Goal: Task Accomplishment & Management: Use online tool/utility

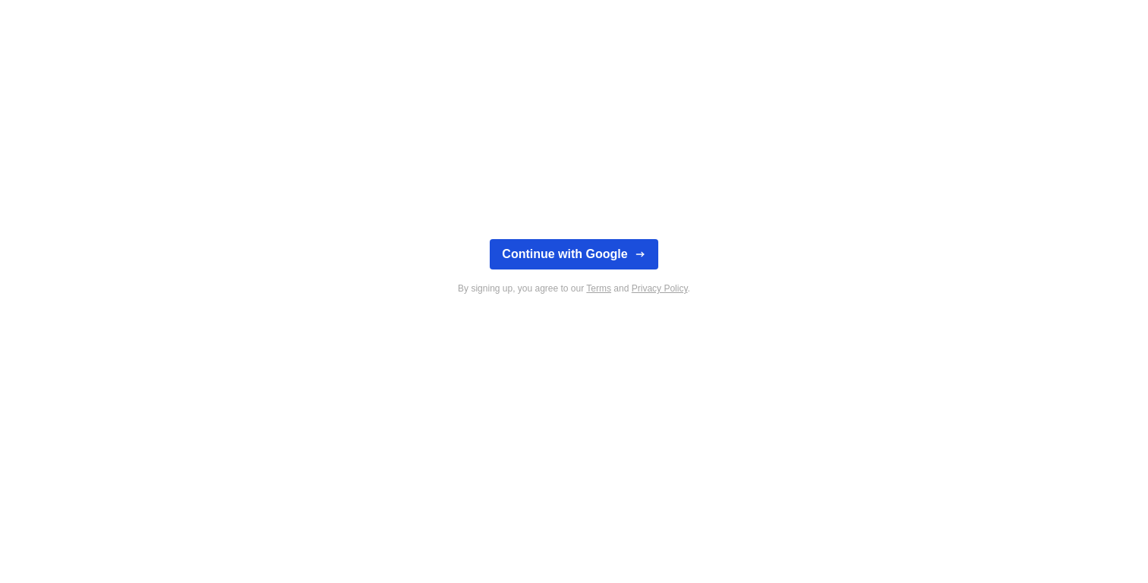
click at [600, 263] on button "Continue with Google" at bounding box center [574, 254] width 168 height 30
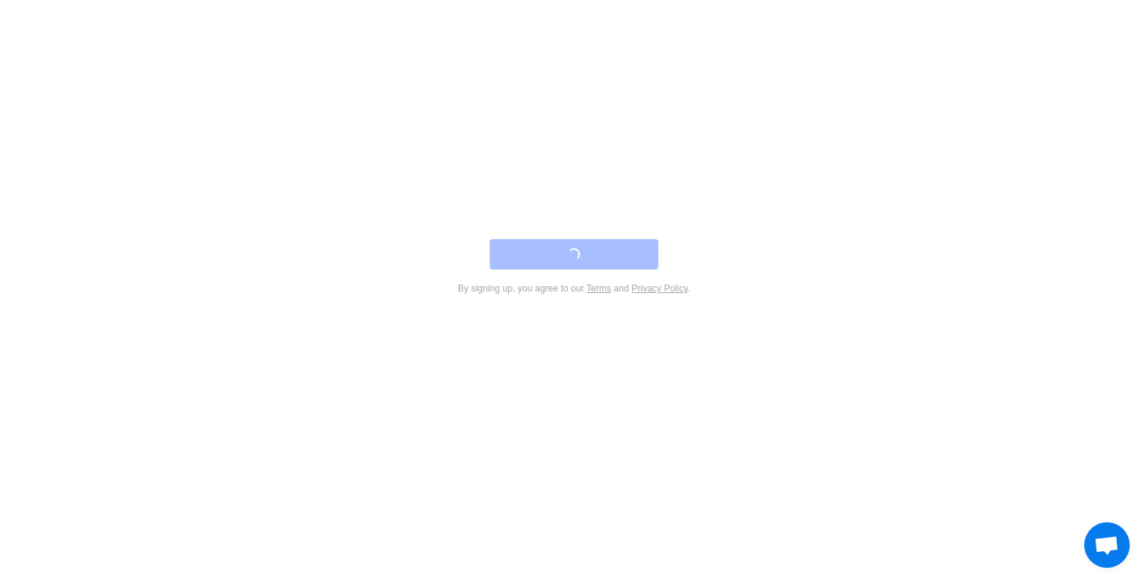
type textarea "*"
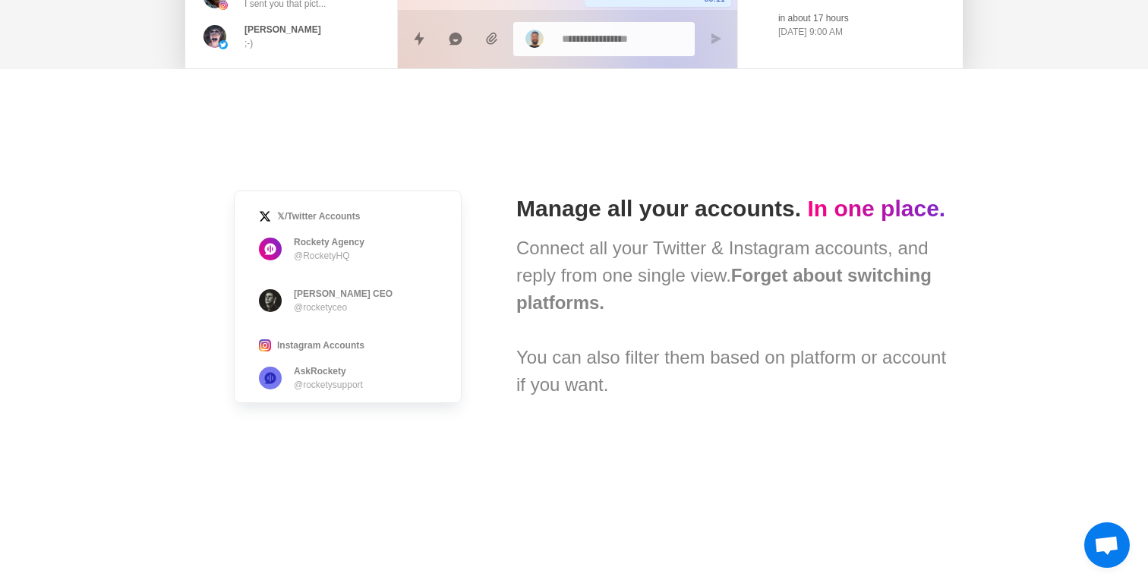
scroll to position [833, 0]
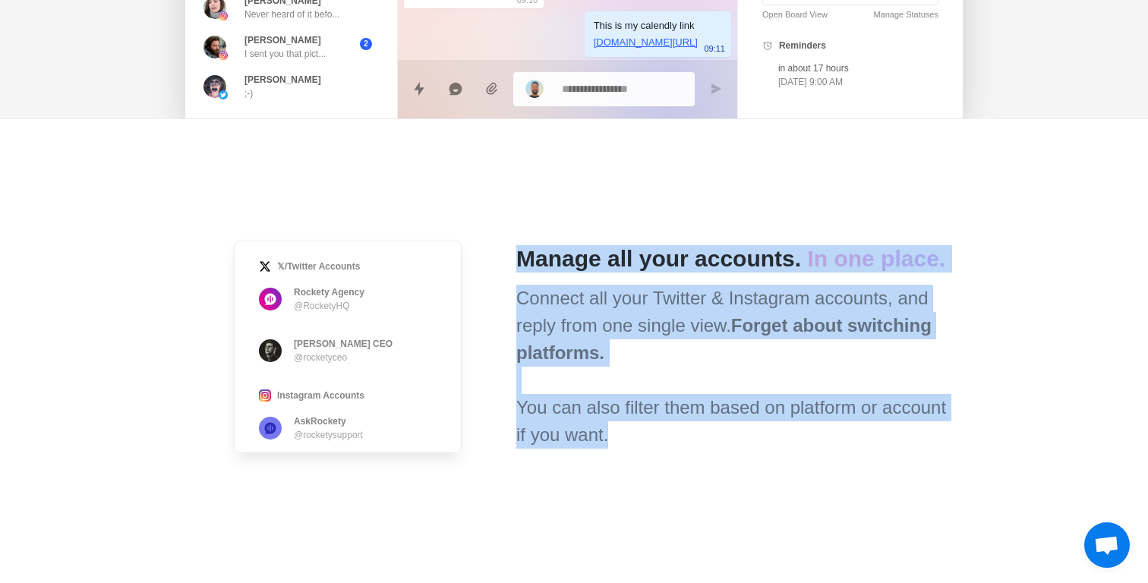
drag, startPoint x: 634, startPoint y: 229, endPoint x: 605, endPoint y: 458, distance: 231.0
click at [605, 455] on div "𝕏/Twitter Accounts Rockety Agency @RocketyHQ [PERSON_NAME] · Rockety CEO @rocke…" at bounding box center [573, 346] width 753 height 455
click at [605, 458] on div "𝕏/Twitter Accounts Rockety Agency @RocketyHQ [PERSON_NAME] · Rockety CEO @rocke…" at bounding box center [573, 346] width 753 height 455
drag, startPoint x: 605, startPoint y: 458, endPoint x: 672, endPoint y: 244, distance: 225.2
click at [672, 245] on div "𝕏/Twitter Accounts Rockety Agency @RocketyHQ [PERSON_NAME] · Rockety CEO @rocke…" at bounding box center [573, 346] width 753 height 455
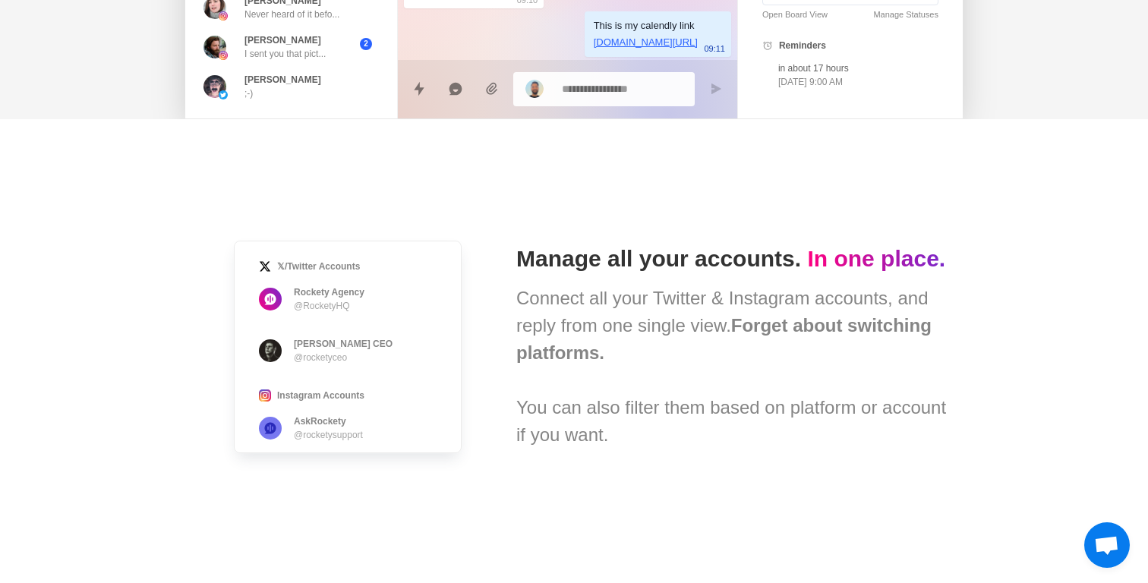
drag, startPoint x: 672, startPoint y: 244, endPoint x: 682, endPoint y: 226, distance: 20.1
click at [672, 243] on div "𝕏/Twitter Accounts Rockety Agency @RocketyHQ [PERSON_NAME] · Rockety CEO @rocke…" at bounding box center [573, 346] width 753 height 455
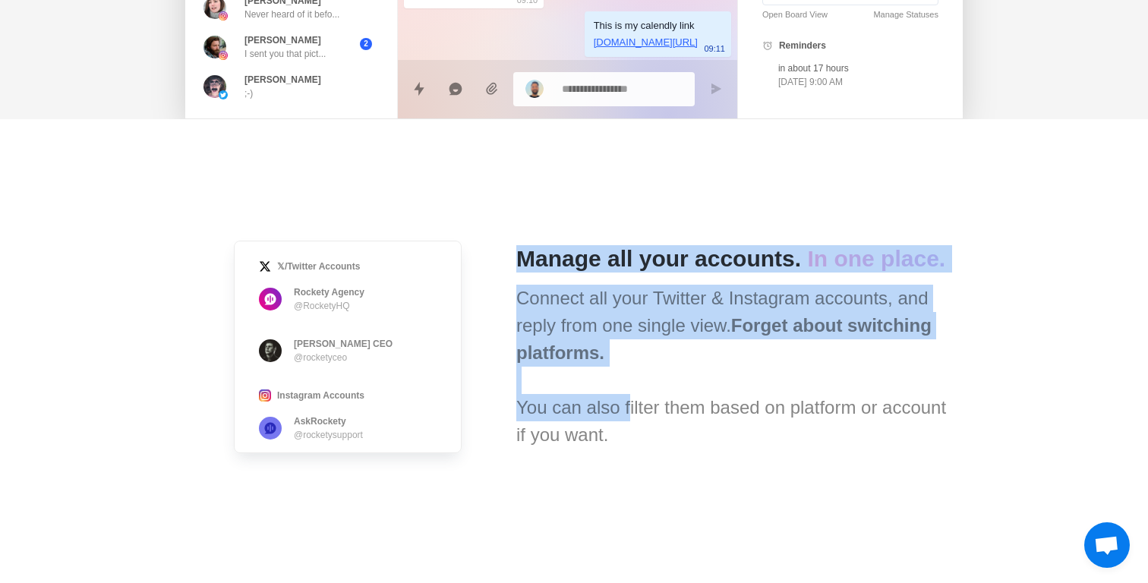
drag, startPoint x: 682, startPoint y: 226, endPoint x: 623, endPoint y: 419, distance: 201.7
click at [623, 419] on div "𝕏/Twitter Accounts Rockety Agency @RocketyHQ [PERSON_NAME] · Rockety CEO @rocke…" at bounding box center [573, 346] width 753 height 455
click at [623, 420] on div "Connect all your Twitter & Instagram accounts, and reply from one single view. …" at bounding box center [733, 367] width 434 height 164
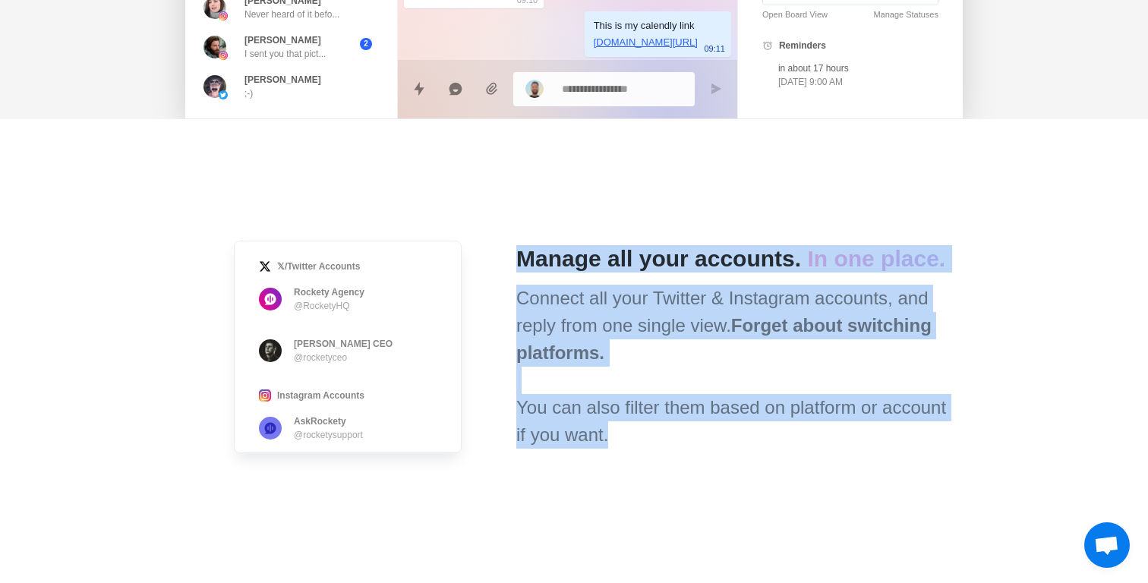
drag, startPoint x: 611, startPoint y: 446, endPoint x: 641, endPoint y: 199, distance: 249.3
click at [641, 200] on div "𝕏/Twitter Accounts Rockety Agency @RocketyHQ [PERSON_NAME] · Rockety CEO @rocke…" at bounding box center [573, 346] width 753 height 455
click at [642, 198] on div "𝕏/Twitter Accounts Rockety Agency @RocketyHQ [PERSON_NAME] · Rockety CEO @rocke…" at bounding box center [573, 346] width 753 height 455
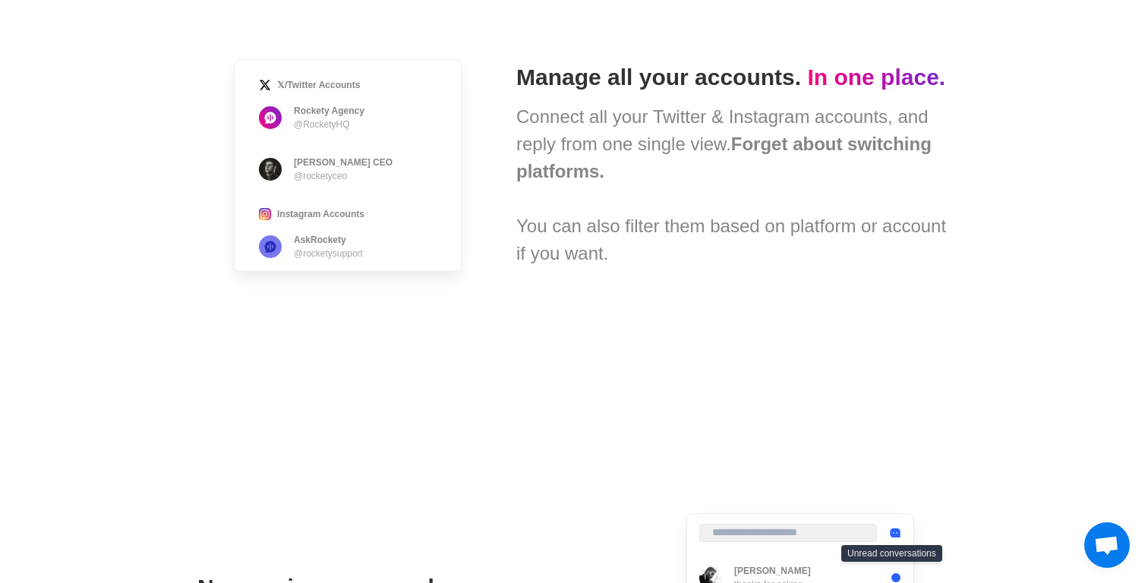
scroll to position [1022, 0]
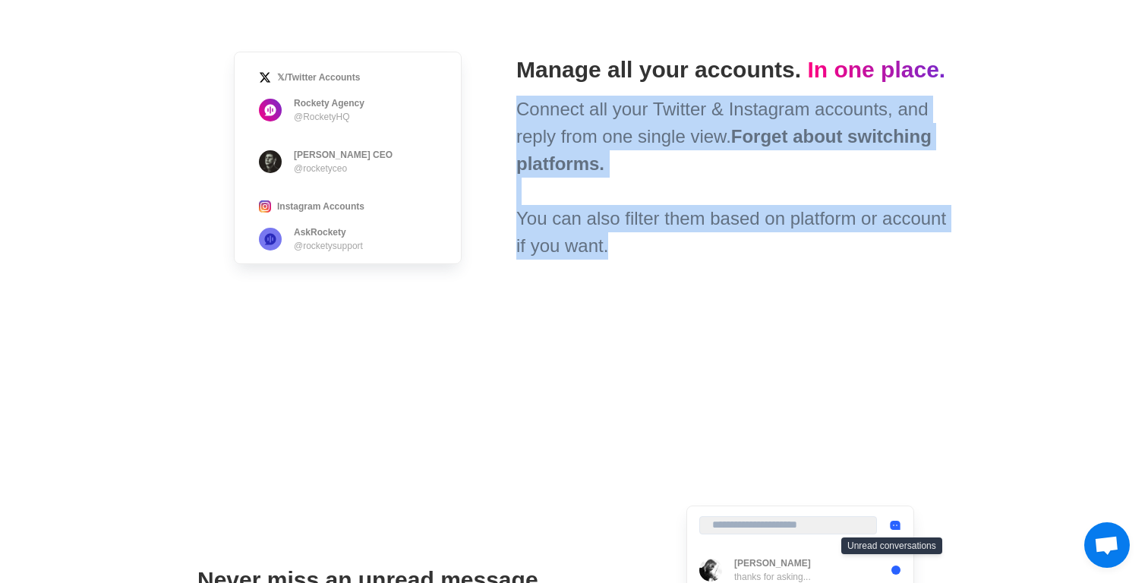
drag, startPoint x: 621, startPoint y: 265, endPoint x: 508, endPoint y: 115, distance: 188.1
click at [508, 115] on div "𝕏/Twitter Accounts Rockety Agency @RocketyHQ [PERSON_NAME] · Rockety CEO @rocke…" at bounding box center [573, 157] width 753 height 455
